Goal: Transaction & Acquisition: Purchase product/service

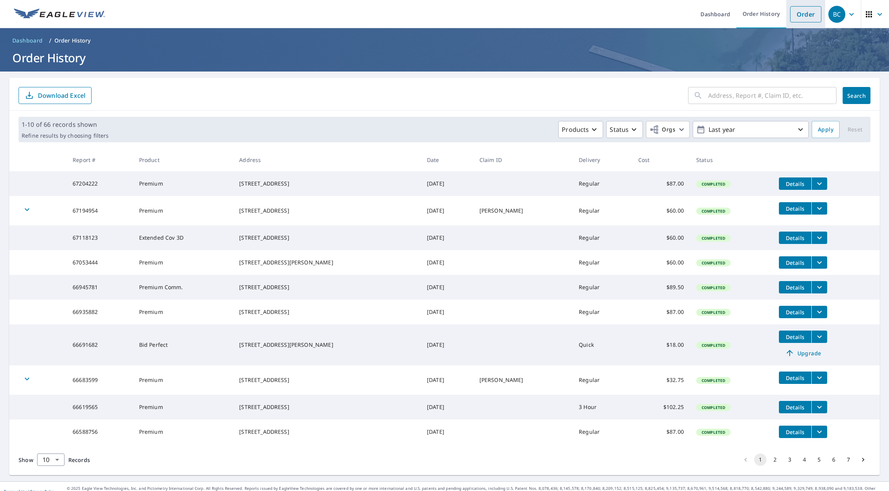
click at [804, 15] on link "Order" at bounding box center [805, 14] width 31 height 16
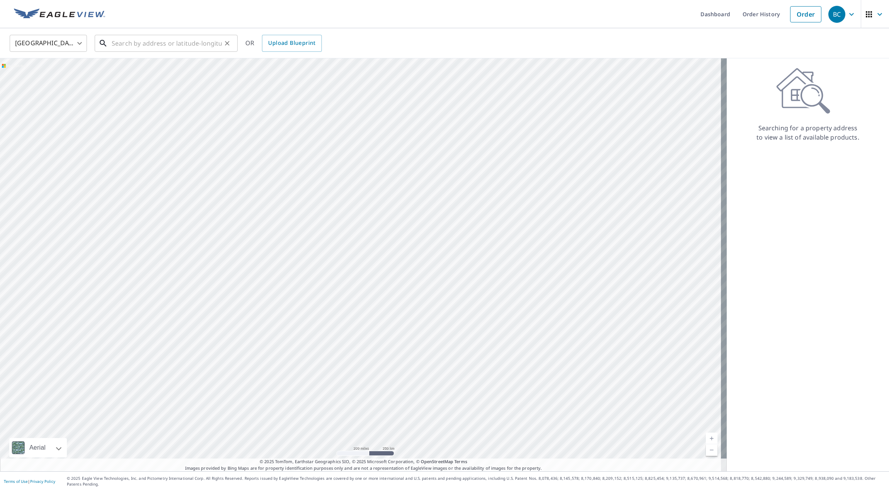
click at [129, 43] on input "text" at bounding box center [167, 43] width 110 height 22
click at [144, 42] on input "text" at bounding box center [167, 43] width 110 height 22
click at [141, 71] on p "Faribault, MN 55021" at bounding box center [170, 74] width 121 height 8
type input "515 2nd Ave NW Faribault, MN 55021"
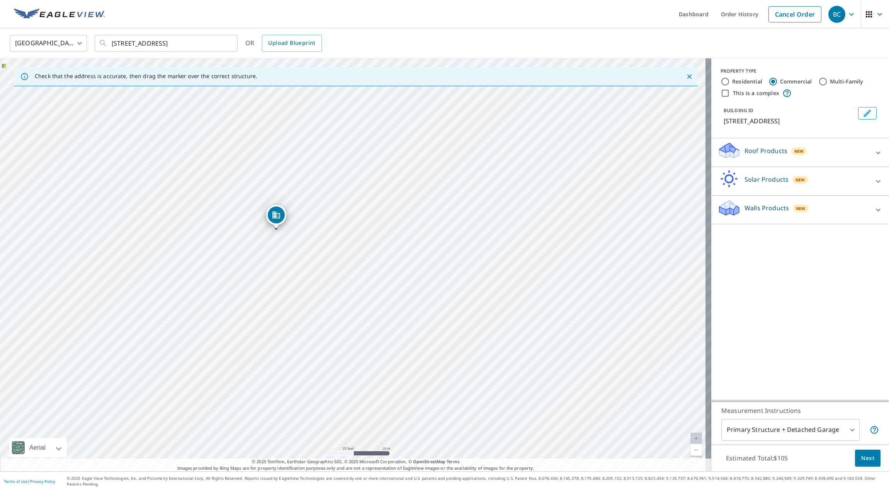
drag, startPoint x: 434, startPoint y: 309, endPoint x: 392, endPoint y: 285, distance: 48.1
click at [392, 285] on div "515 2nd Ave NW Faribault, MN 55021" at bounding box center [355, 264] width 711 height 413
click at [874, 151] on icon at bounding box center [878, 152] width 9 height 9
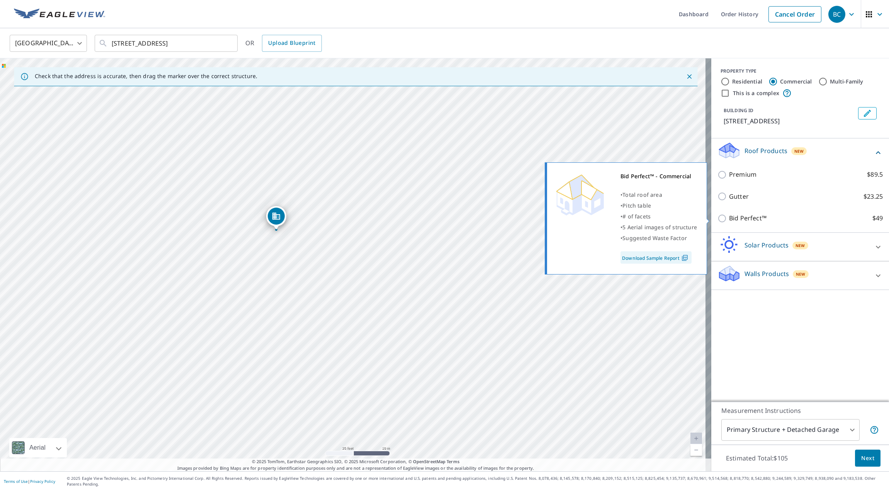
click at [661, 260] on link "Download Sample Report" at bounding box center [656, 257] width 71 height 12
click at [718, 219] on input "Bid Perfect™ $49" at bounding box center [724, 218] width 12 height 9
checkbox input "true"
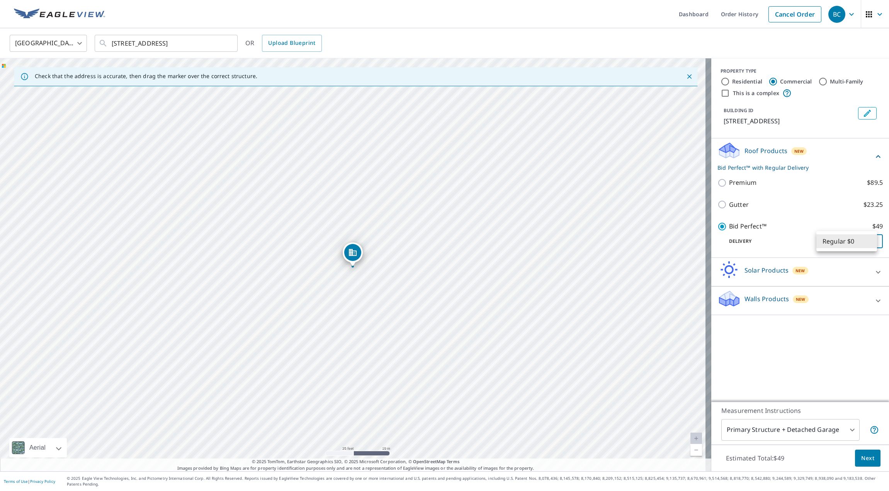
click at [856, 237] on body "BC BC Dashboard Order History Cancel Order BC United States US ​ 515 2nd Ave NW…" at bounding box center [444, 245] width 889 height 491
click at [863, 239] on li "Regular $0" at bounding box center [847, 241] width 61 height 14
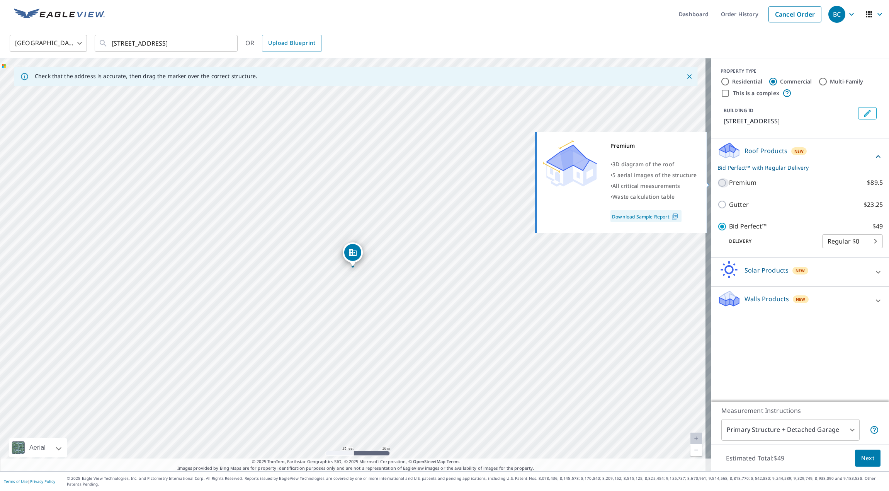
click at [718, 182] on input "Premium $89.5" at bounding box center [724, 182] width 12 height 9
checkbox input "true"
checkbox input "false"
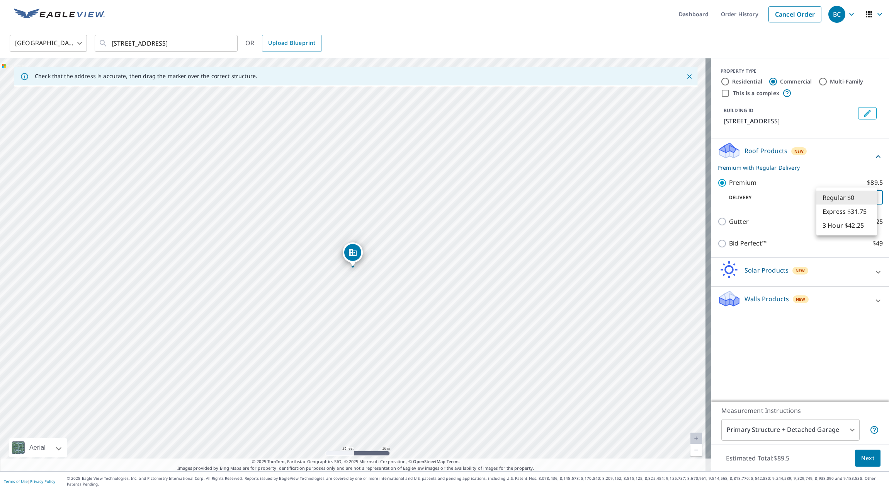
click at [856, 194] on body "BC BC Dashboard Order History Cancel Order BC United States US ​ 515 2nd Ave NW…" at bounding box center [444, 245] width 889 height 491
click at [848, 223] on li "3 Hour $42.25" at bounding box center [847, 225] width 61 height 14
type input "7"
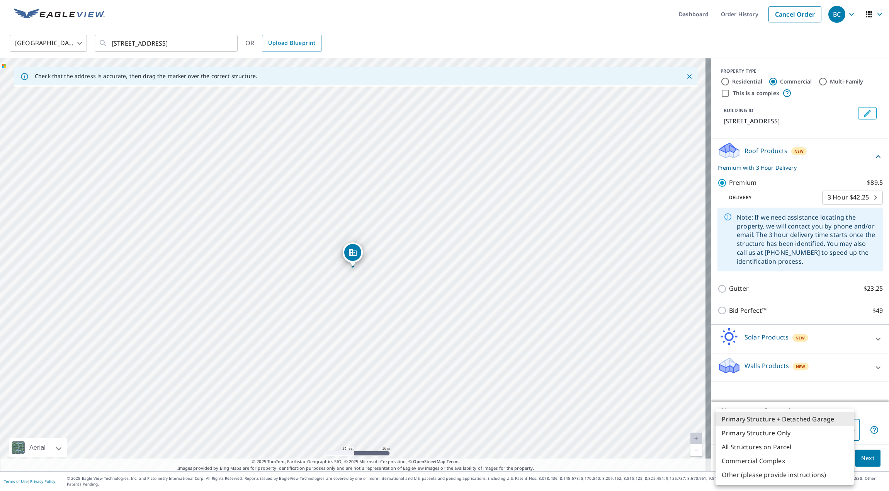
click at [847, 435] on body "BC BC Dashboard Order History Cancel Order BC United States US ​ 515 2nd Ave NW…" at bounding box center [444, 245] width 889 height 491
click at [755, 430] on li "Primary Structure Only" at bounding box center [785, 433] width 138 height 14
type input "2"
click at [864, 463] on span "Next" at bounding box center [867, 458] width 13 height 10
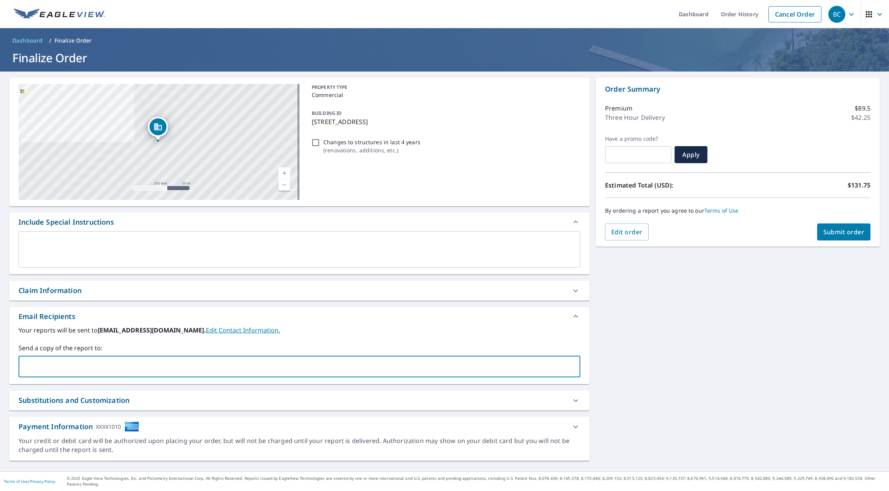
click at [187, 363] on input "text" at bounding box center [293, 366] width 543 height 15
type input "erict@scgmn.com"
click at [720, 366] on div "515 2nd Ave NW Faribault, MN 55021 Aerial Road A standard road map Aerial A det…" at bounding box center [444, 271] width 889 height 400
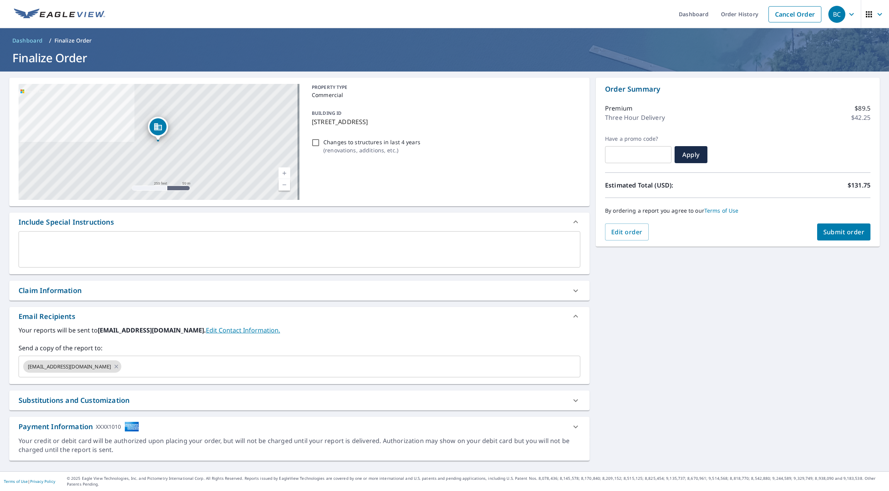
click at [845, 230] on span "Submit order" at bounding box center [843, 232] width 41 height 9
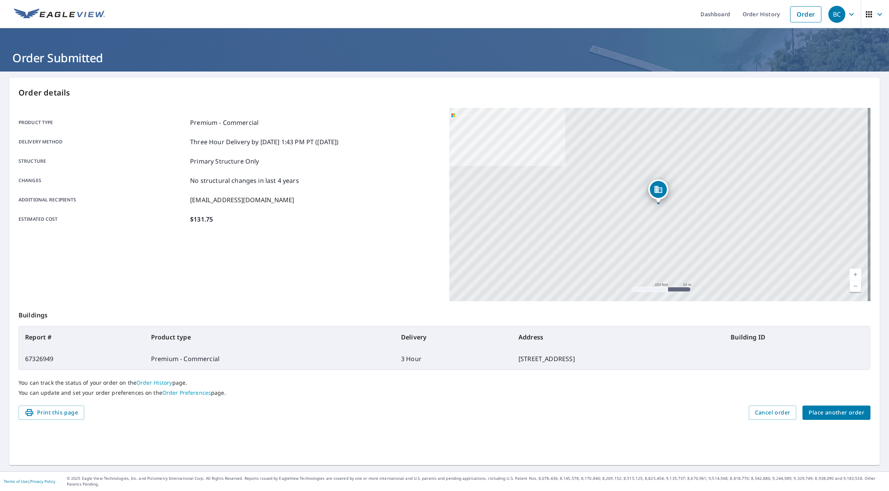
click at [402, 194] on div "Product type Premium - Commercial Delivery method Three Hour Delivery by 9/8/20…" at bounding box center [230, 171] width 422 height 106
click at [328, 210] on div "Product type Premium - Commercial Delivery method Three Hour Delivery by 9/8/20…" at bounding box center [230, 171] width 422 height 106
